Goal: Find specific page/section: Find specific page/section

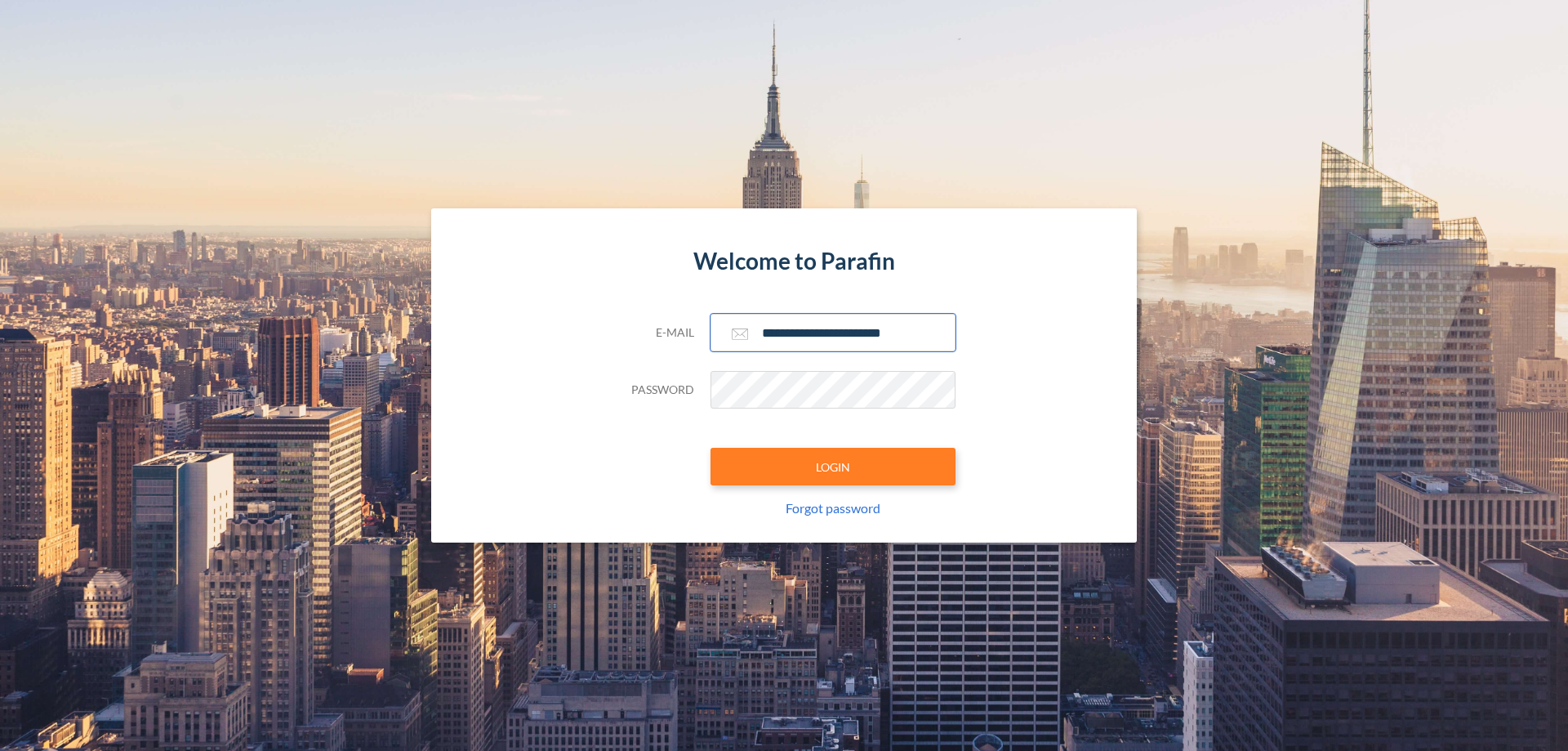
type input "**********"
click at [833, 467] on button "LOGIN" at bounding box center [833, 466] width 245 height 37
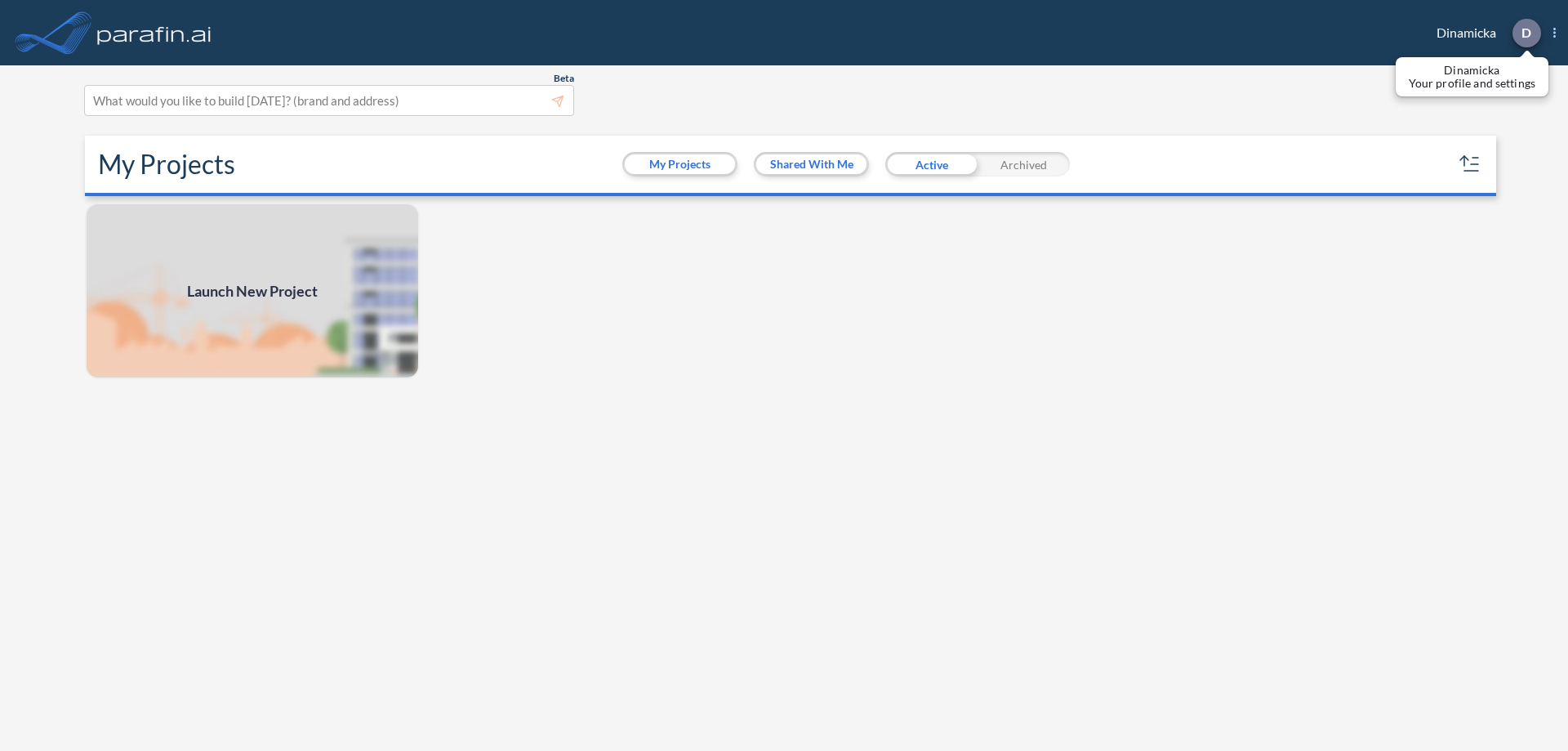
click at [1525, 32] on p "D" at bounding box center [1526, 32] width 10 height 14
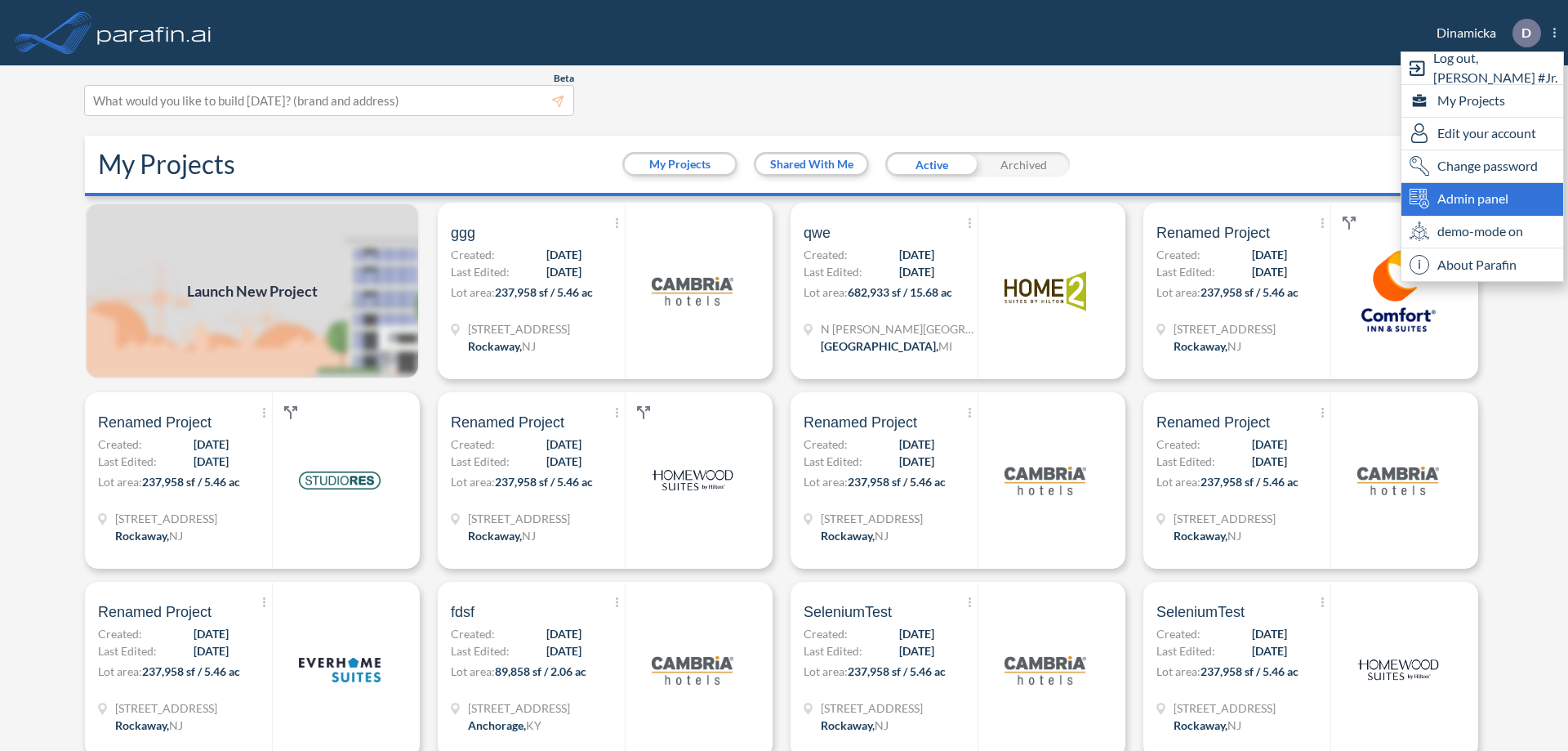
click at [1482, 198] on span "Admin panel" at bounding box center [1473, 198] width 71 height 20
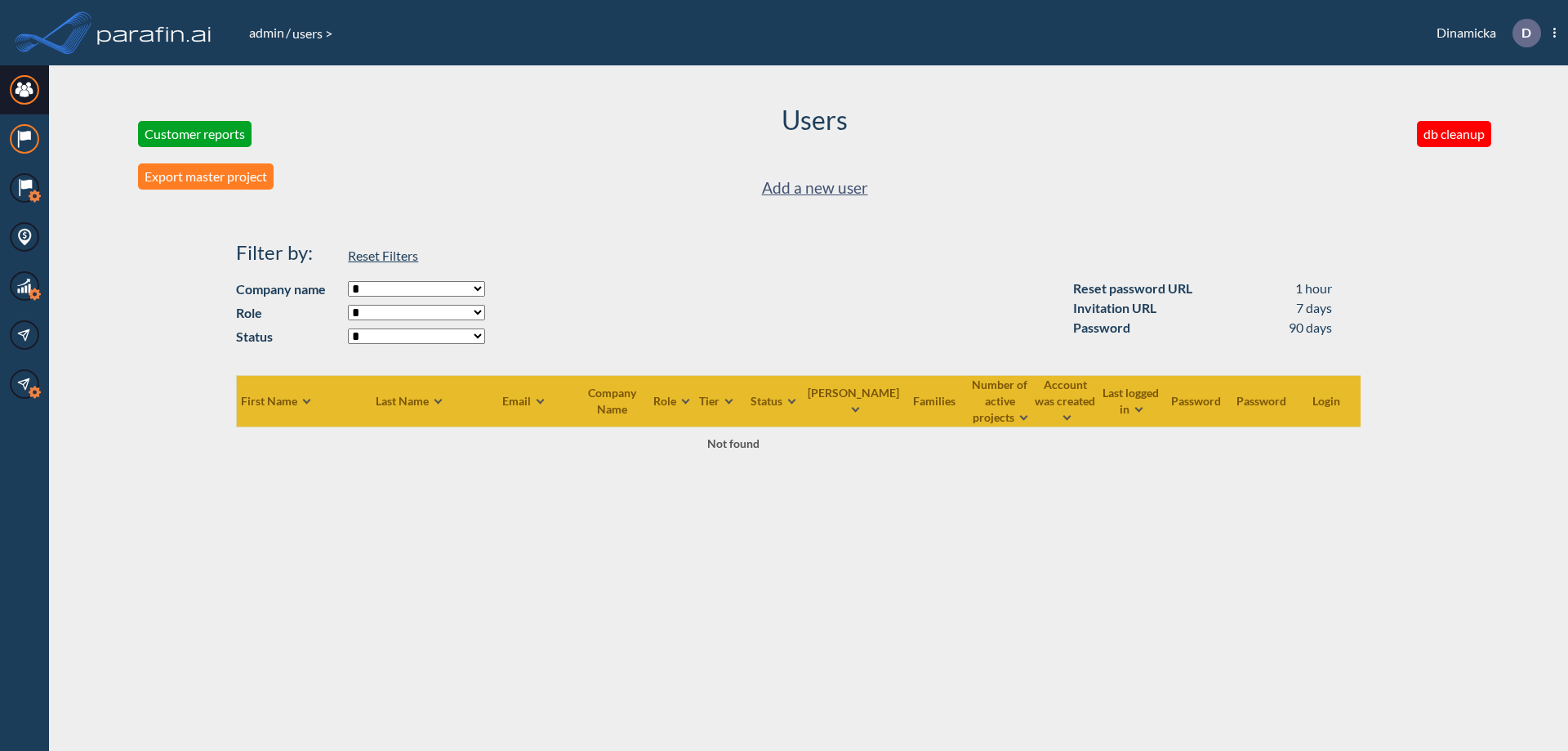
click at [25, 139] on icon at bounding box center [25, 136] width 10 height 10
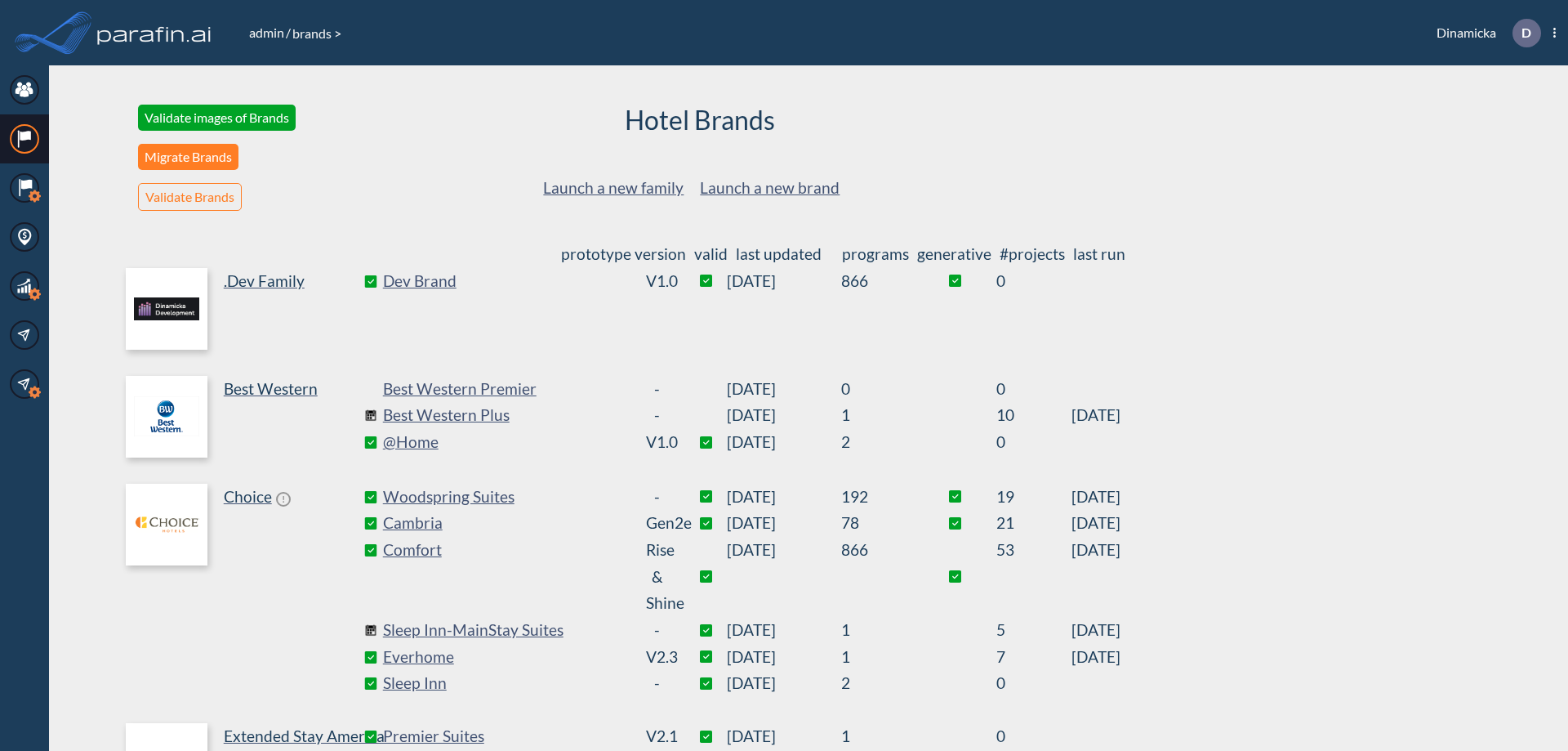
scroll to position [337, 0]
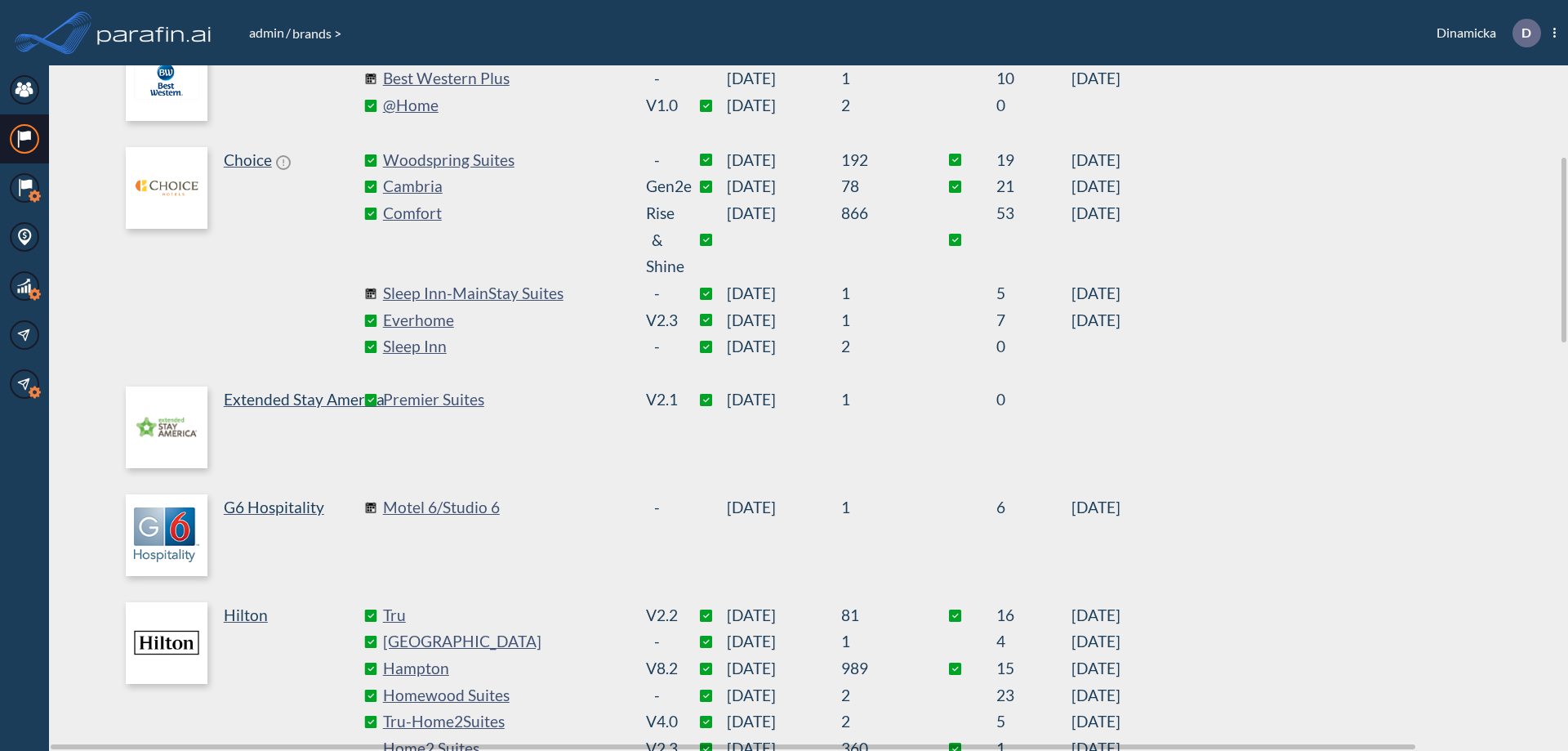
click at [505, 78] on link "Best Western Plus" at bounding box center [505, 78] width 245 height 27
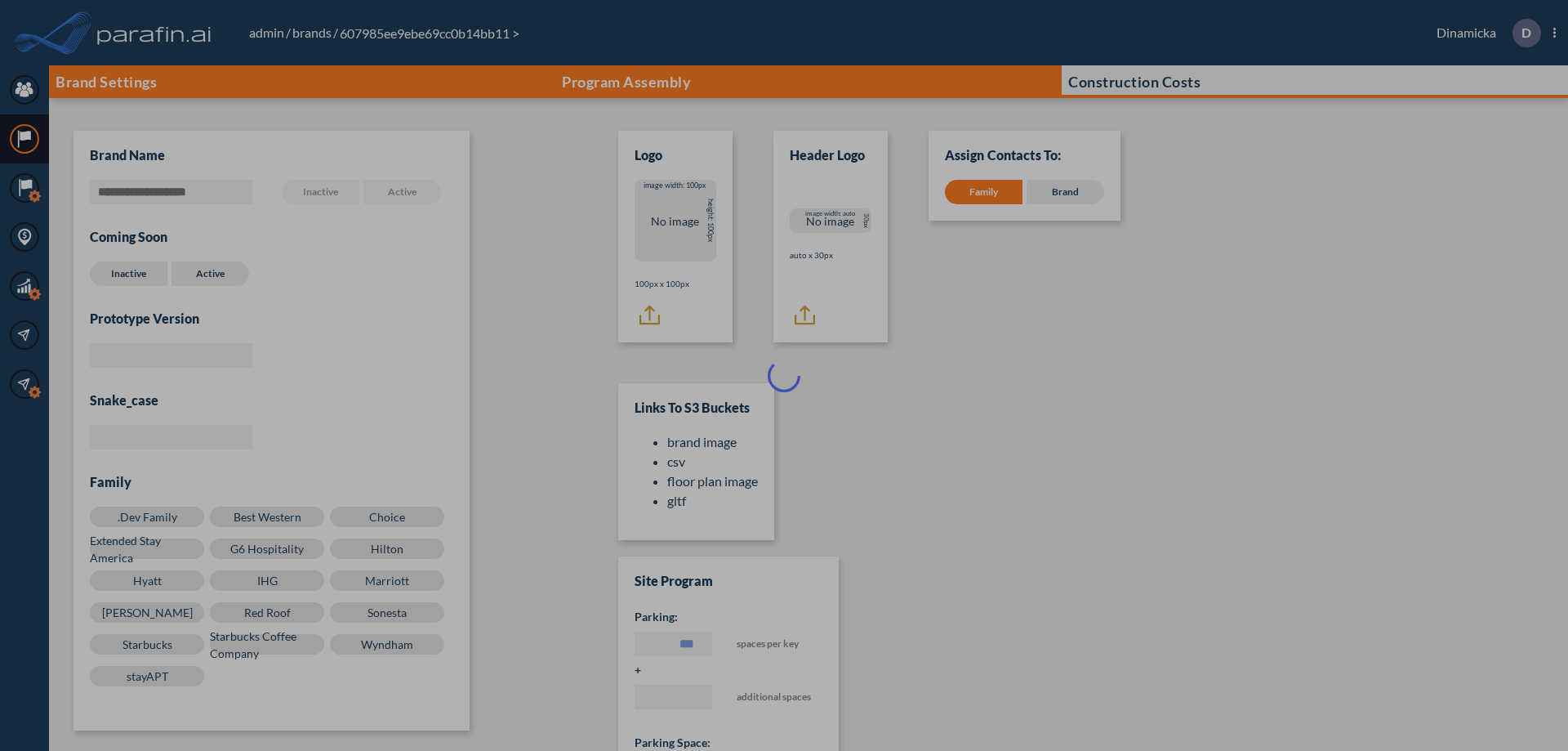
scroll to position [16, 0]
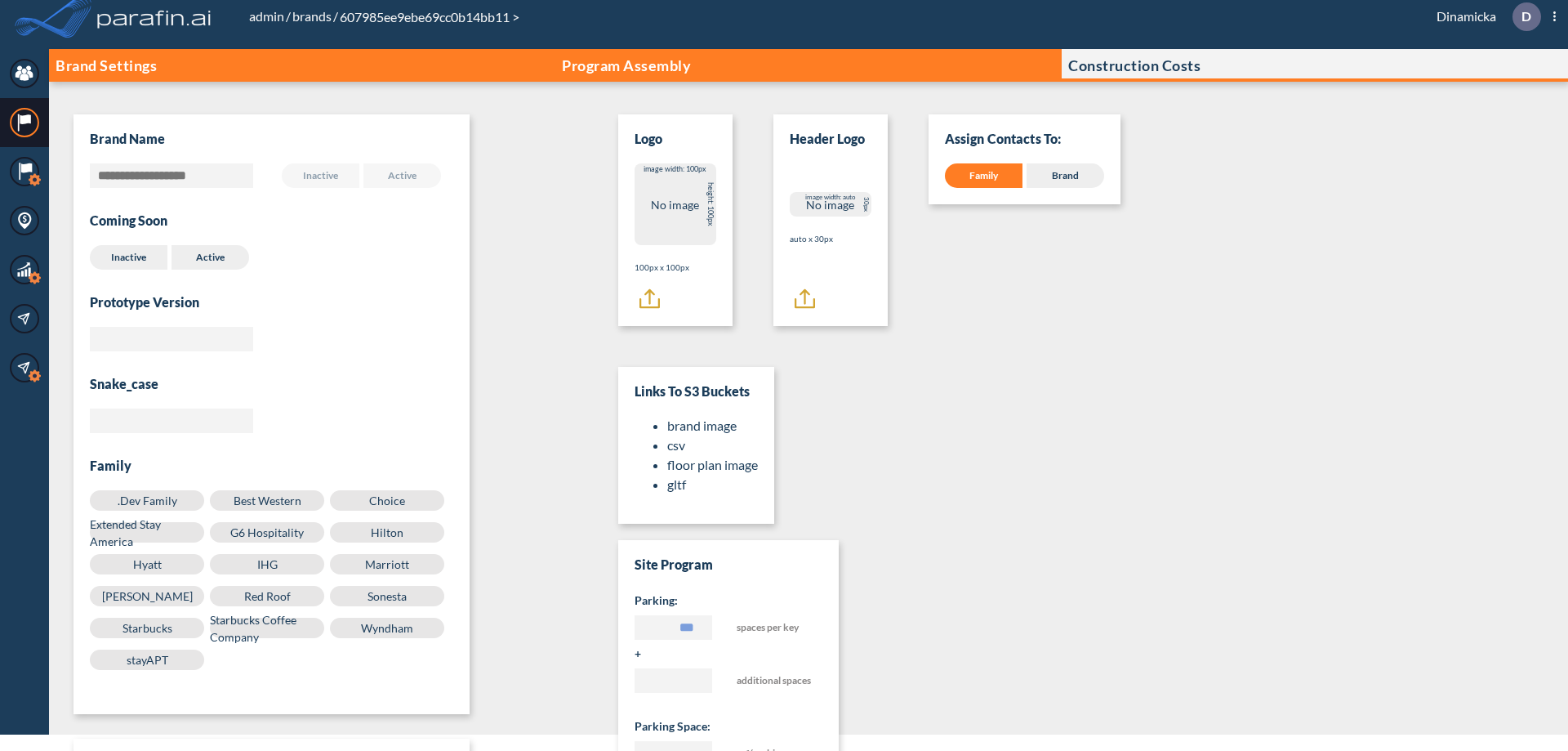
click at [627, 65] on p "Program Assembly" at bounding box center [626, 65] width 129 height 16
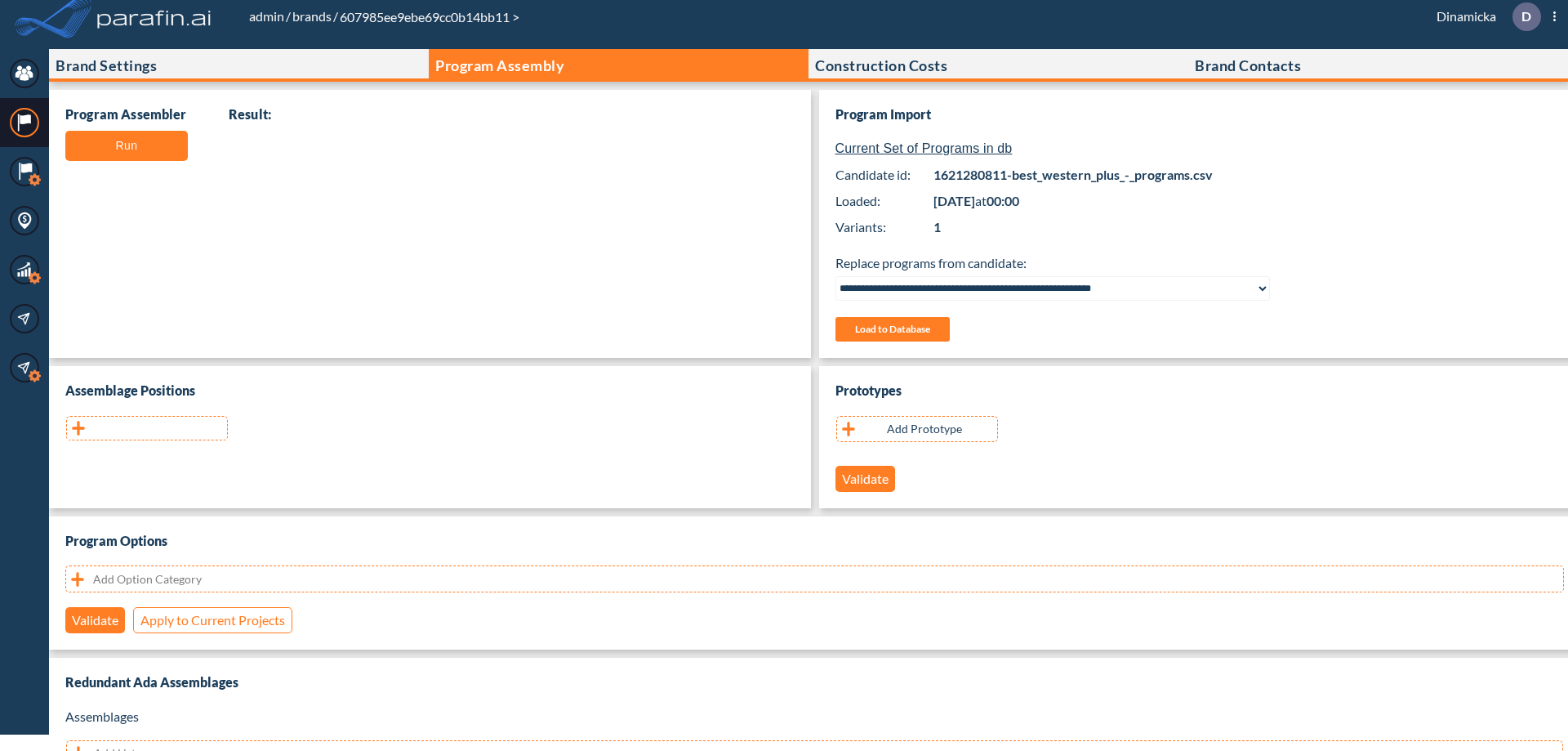
scroll to position [326, 0]
